Goal: Navigation & Orientation: Find specific page/section

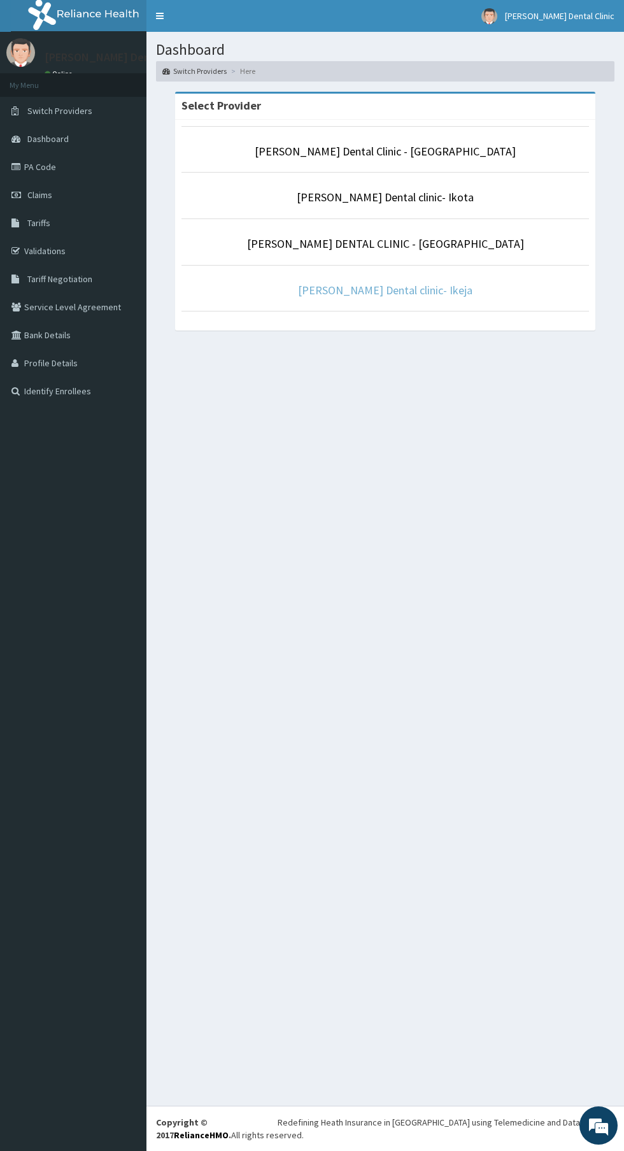
click at [374, 290] on link "[PERSON_NAME] Dental clinic- Ikeja" at bounding box center [385, 290] width 175 height 15
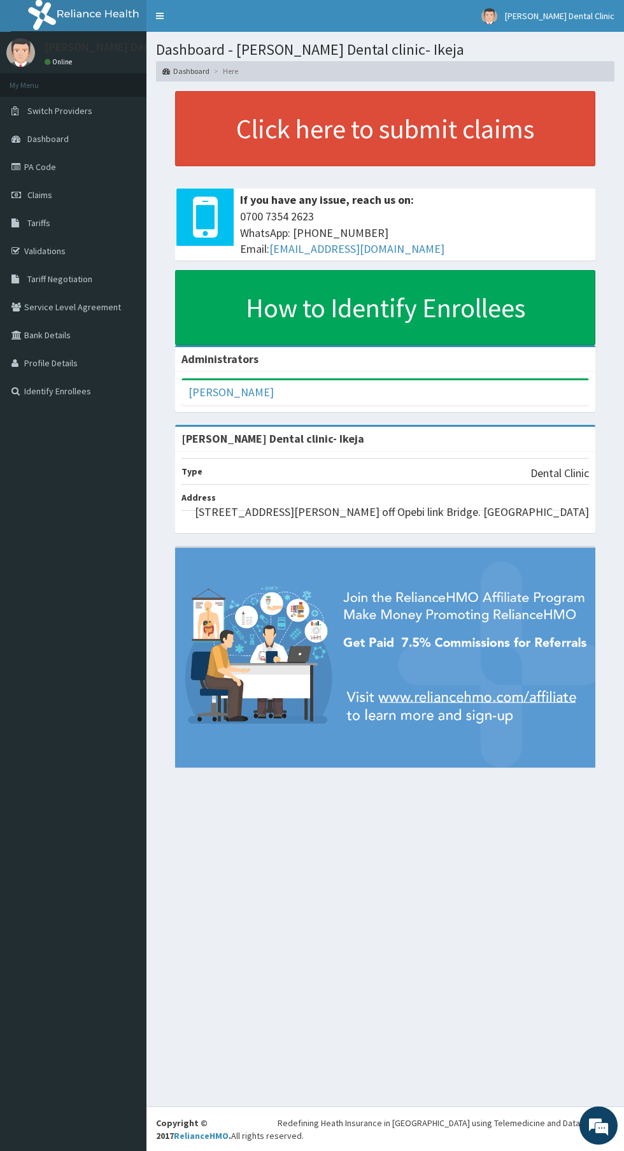
click at [17, 162] on icon at bounding box center [17, 166] width 13 height 9
